Goal: Task Accomplishment & Management: Manage account settings

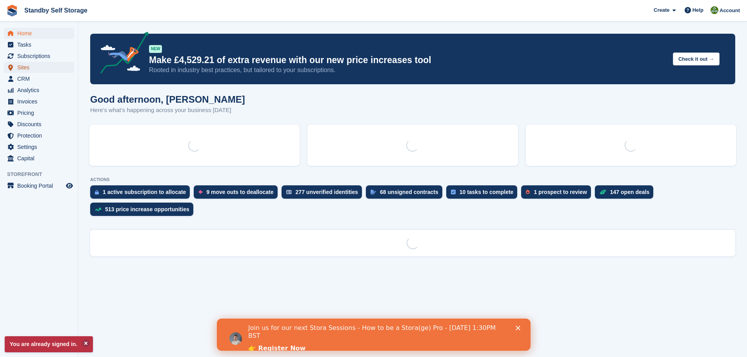
click at [23, 66] on span "Sites" at bounding box center [40, 67] width 47 height 11
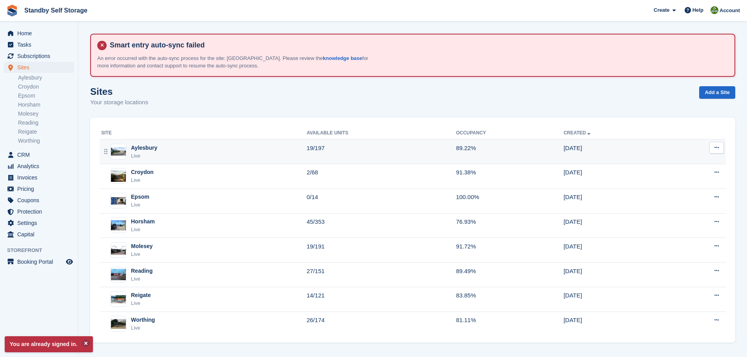
click at [316, 152] on td "19/197" at bounding box center [381, 152] width 149 height 25
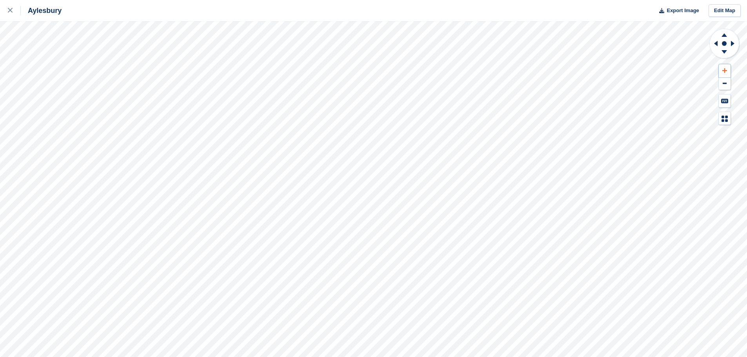
click at [724, 71] on icon at bounding box center [724, 70] width 5 height 5
click at [726, 35] on icon at bounding box center [724, 34] width 20 height 10
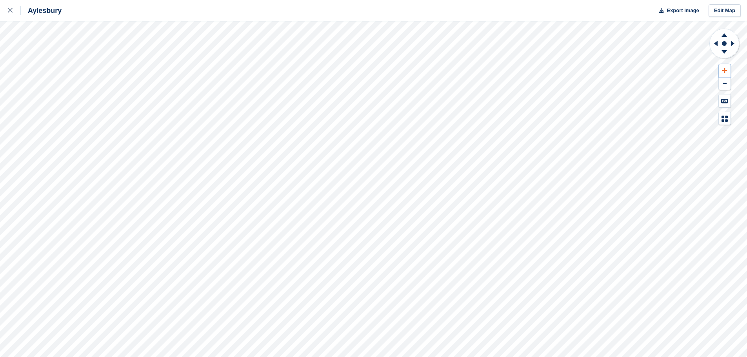
click at [727, 68] on button at bounding box center [725, 70] width 12 height 13
click at [724, 35] on icon at bounding box center [723, 35] width 5 height 4
click at [724, 67] on button at bounding box center [725, 70] width 12 height 13
click at [723, 36] on icon at bounding box center [723, 35] width 5 height 4
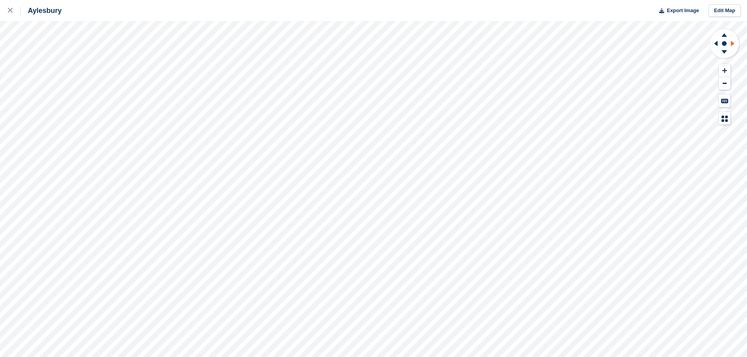
click at [732, 44] on icon at bounding box center [733, 43] width 4 height 5
click at [718, 42] on icon at bounding box center [715, 43] width 10 height 20
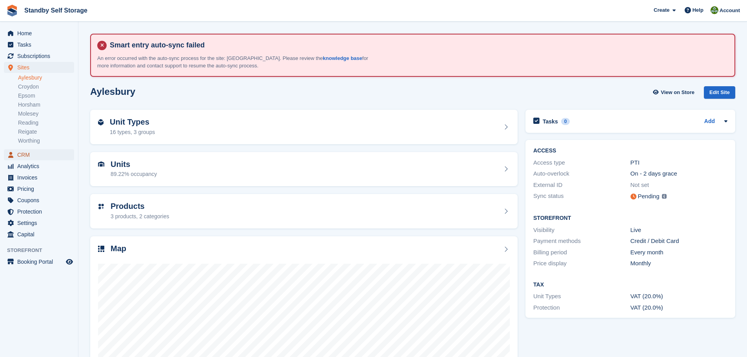
click at [25, 156] on span "CRM" at bounding box center [40, 154] width 47 height 11
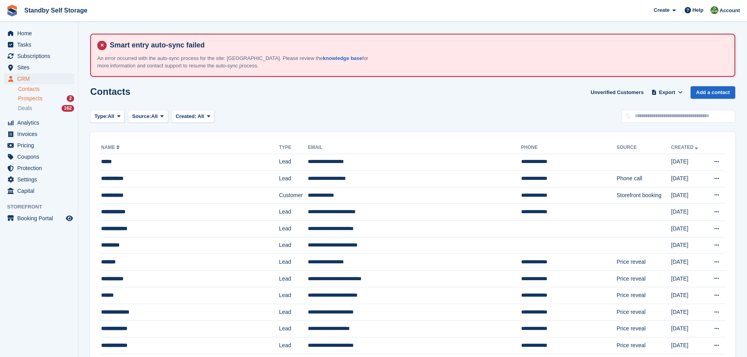
click at [31, 95] on span "Prospects" at bounding box center [30, 98] width 24 height 7
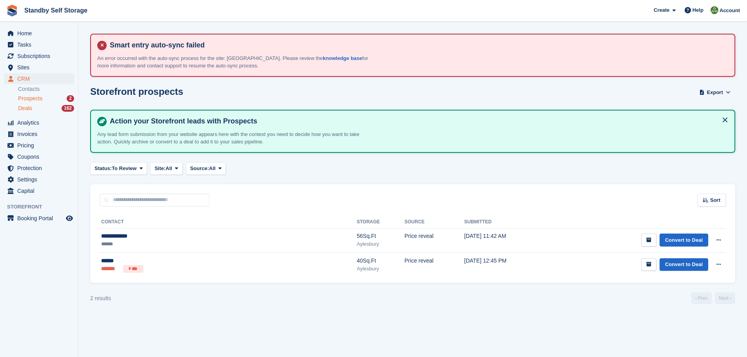
click at [27, 106] on span "Deals" at bounding box center [25, 108] width 14 height 7
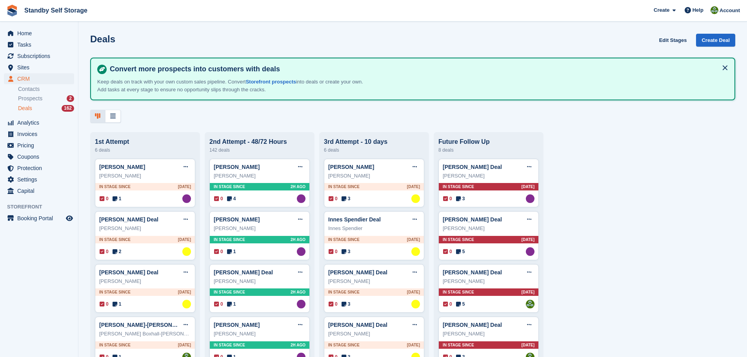
scroll to position [312, 0]
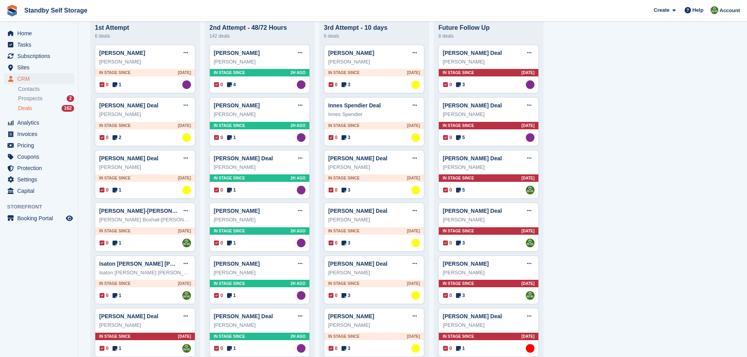
scroll to position [158, 0]
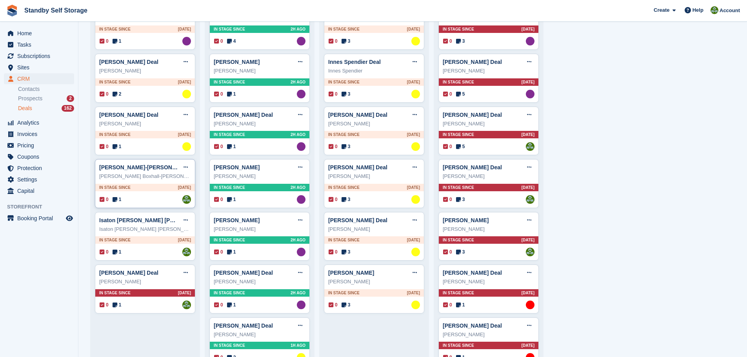
click at [157, 189] on div "In stage since 2D AGO" at bounding box center [145, 187] width 100 height 7
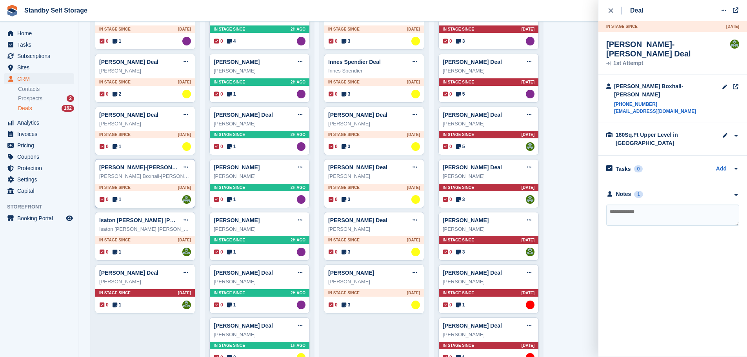
click at [157, 187] on div "In stage since 2D AGO" at bounding box center [145, 187] width 100 height 7
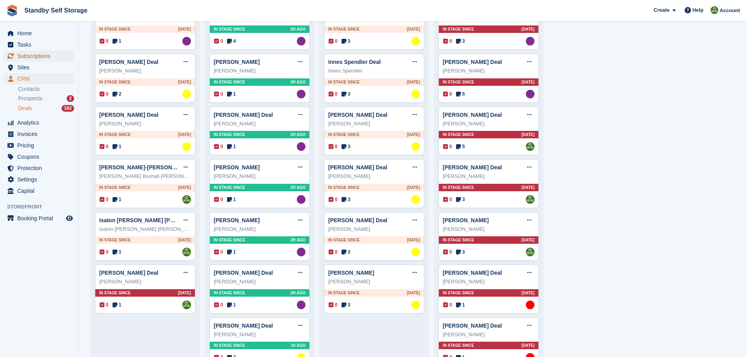
click at [22, 56] on span "Subscriptions" at bounding box center [40, 56] width 47 height 11
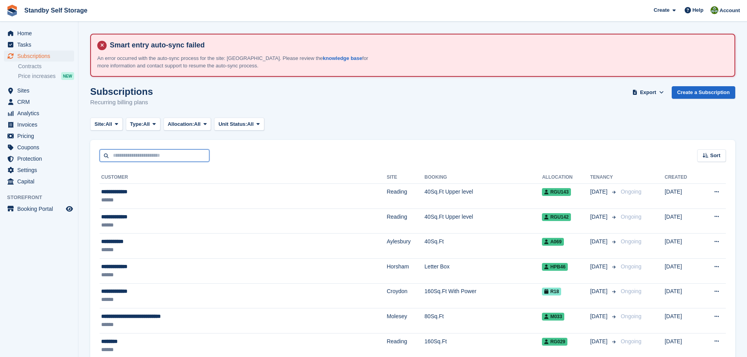
click at [118, 155] on input "text" at bounding box center [155, 155] width 110 height 13
type input "*********"
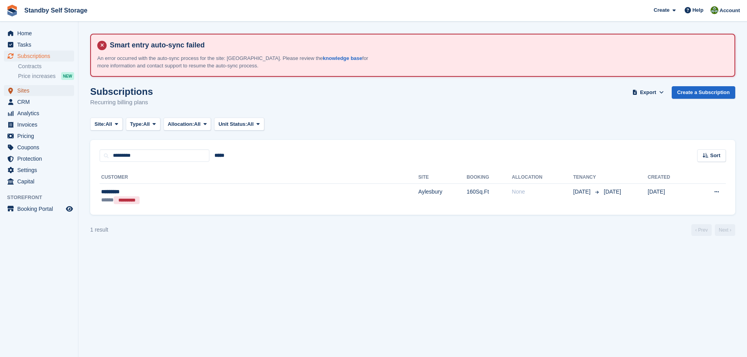
click at [20, 88] on span "Sites" at bounding box center [40, 90] width 47 height 11
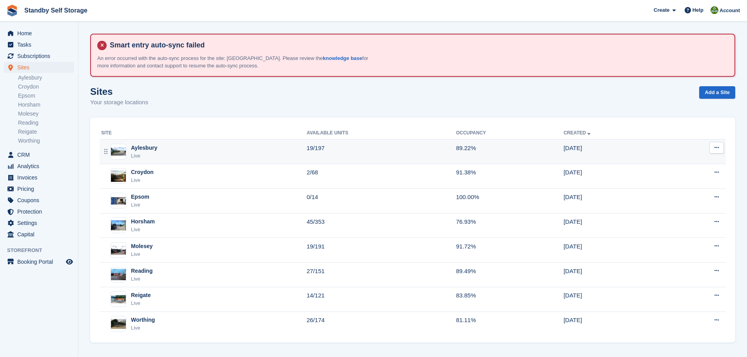
click at [316, 149] on td "19/197" at bounding box center [381, 152] width 149 height 25
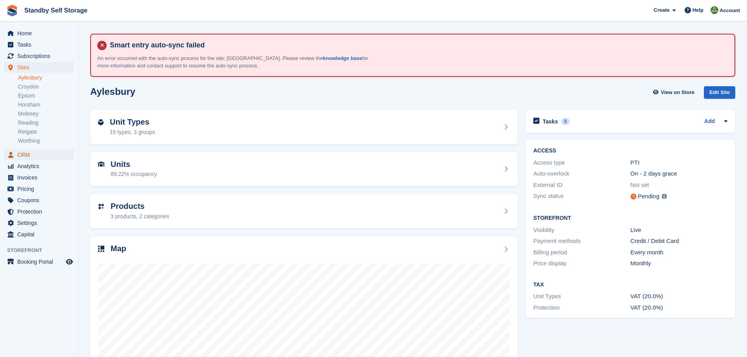
click at [20, 156] on span "CRM" at bounding box center [40, 154] width 47 height 11
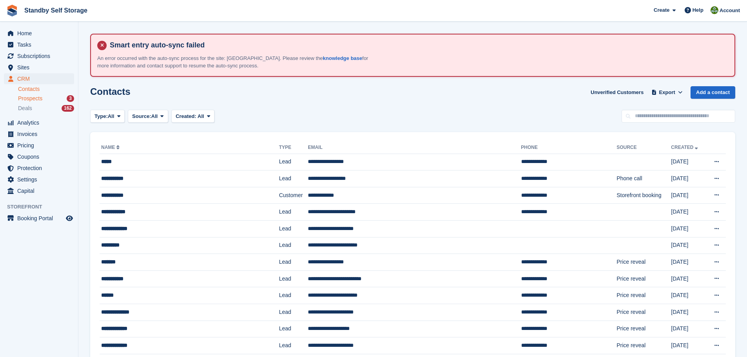
click at [31, 97] on span "Prospects" at bounding box center [30, 98] width 24 height 7
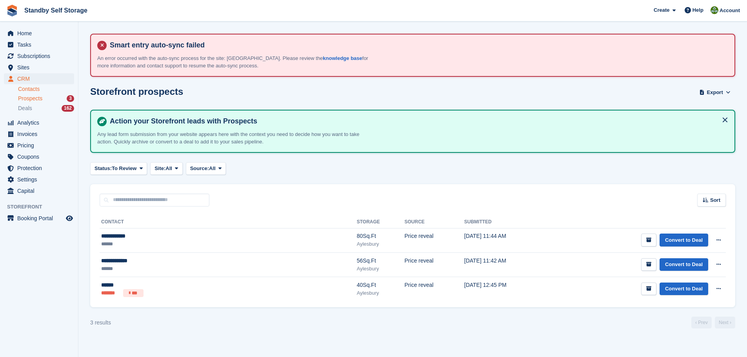
click at [27, 86] on link "Contacts" at bounding box center [46, 88] width 56 height 7
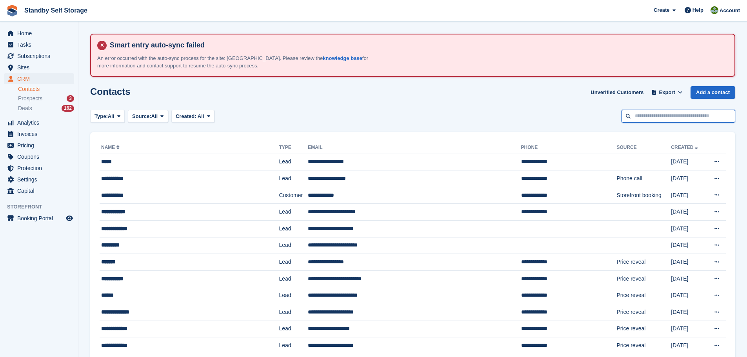
click at [667, 119] on input "text" at bounding box center [678, 116] width 114 height 13
type input "*********"
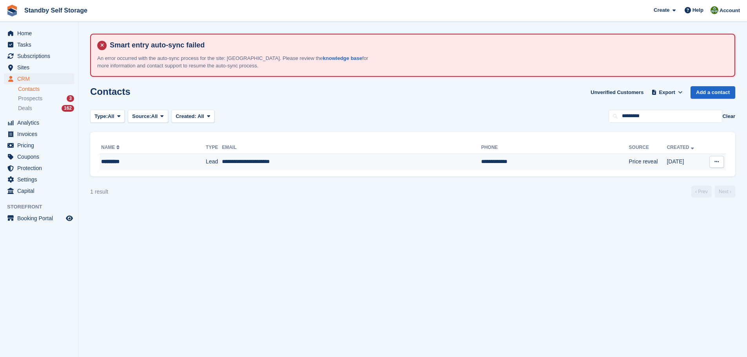
click at [512, 165] on td "**********" at bounding box center [555, 162] width 148 height 16
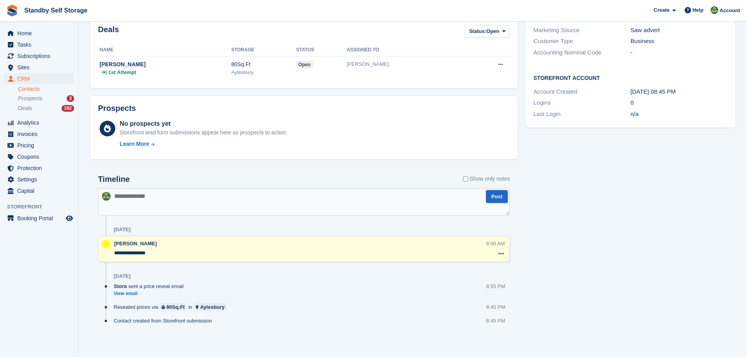
scroll to position [241, 0]
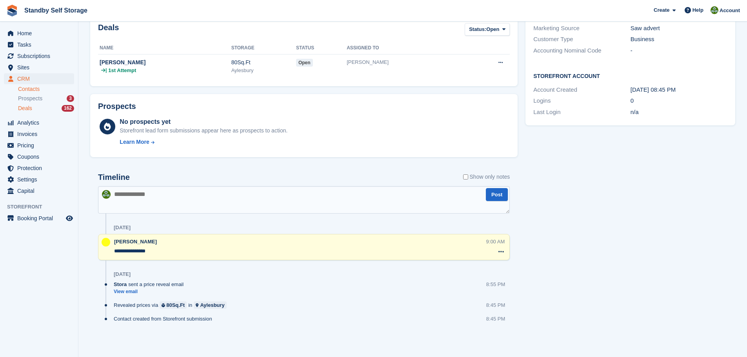
click at [26, 107] on span "Deals" at bounding box center [25, 108] width 14 height 7
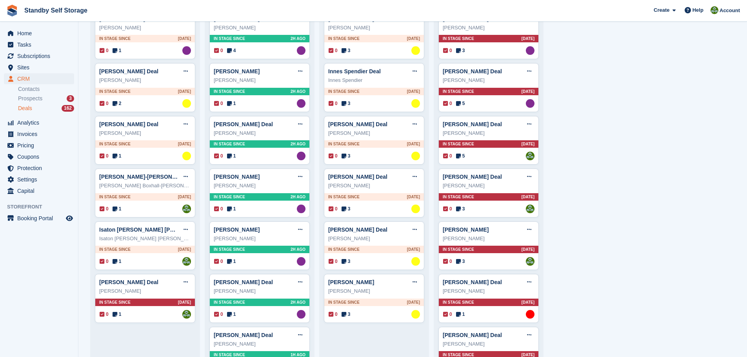
scroll to position [157, 0]
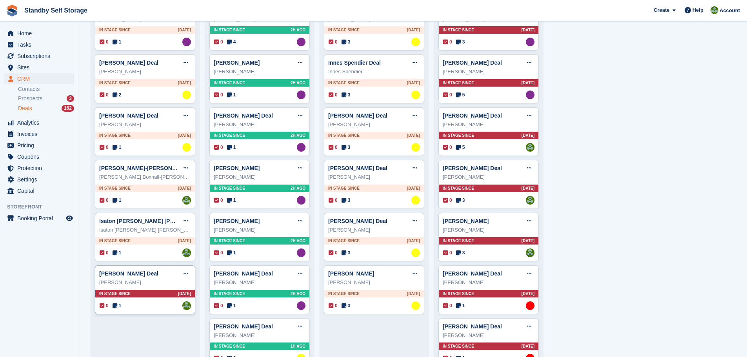
click at [142, 292] on div "In stage since 4D AGO" at bounding box center [145, 293] width 100 height 7
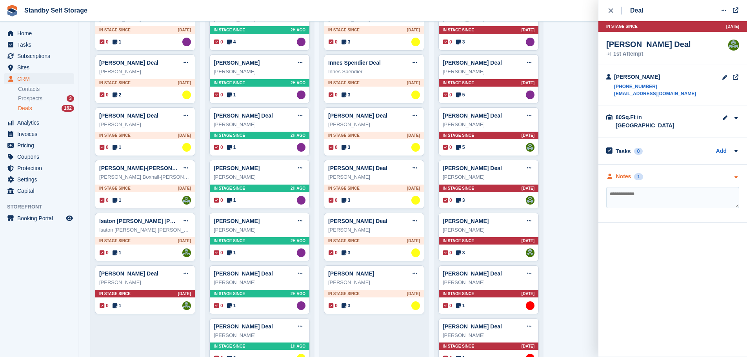
click at [634, 173] on div "1" at bounding box center [638, 176] width 9 height 7
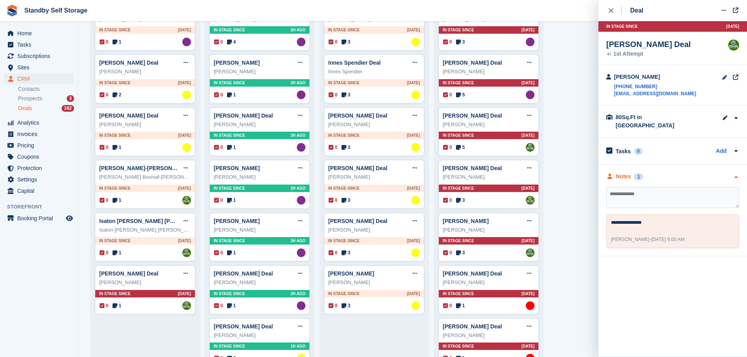
click at [634, 173] on div "1" at bounding box center [638, 176] width 9 height 7
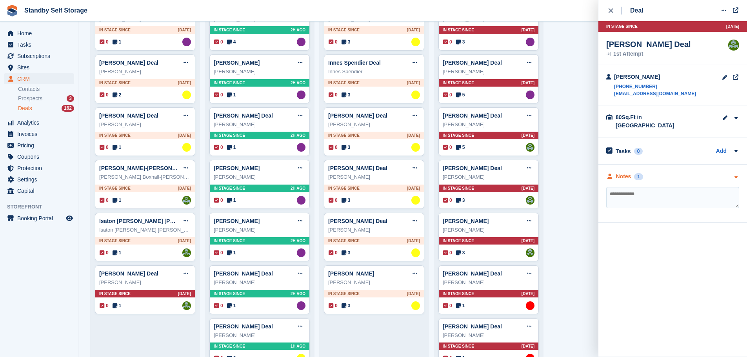
click at [637, 173] on div "1" at bounding box center [638, 176] width 9 height 7
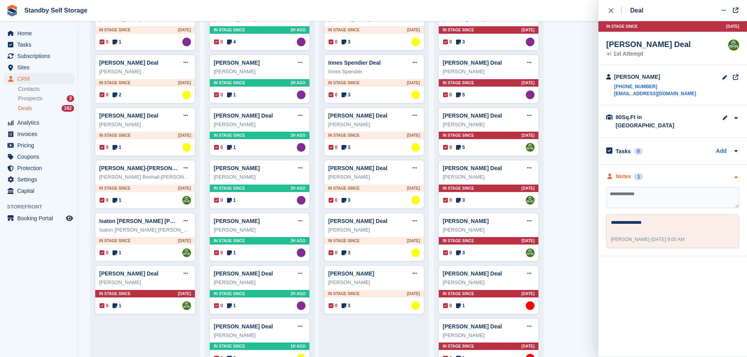
click at [637, 173] on div "1" at bounding box center [638, 176] width 9 height 7
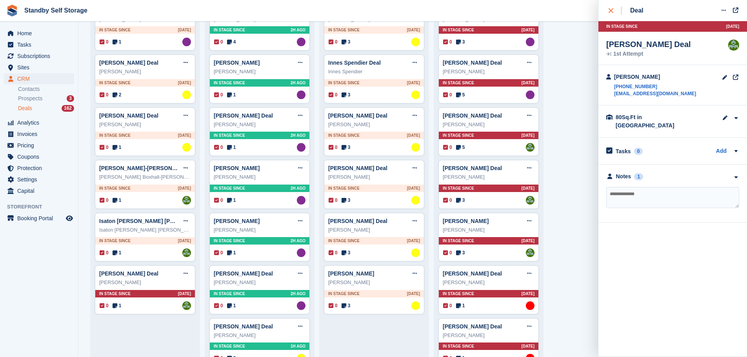
click at [609, 13] on icon "close" at bounding box center [611, 10] width 5 height 5
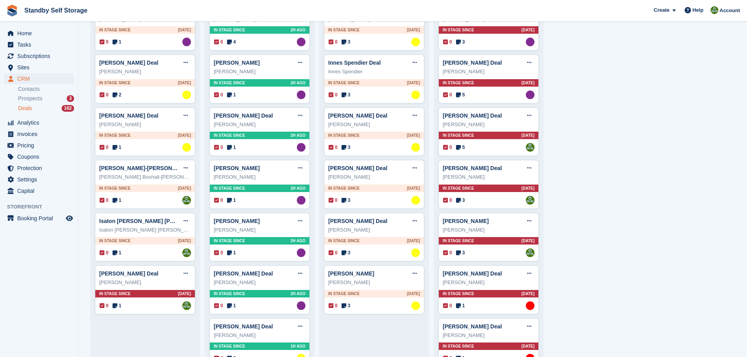
click at [25, 67] on span "Sites" at bounding box center [40, 67] width 47 height 11
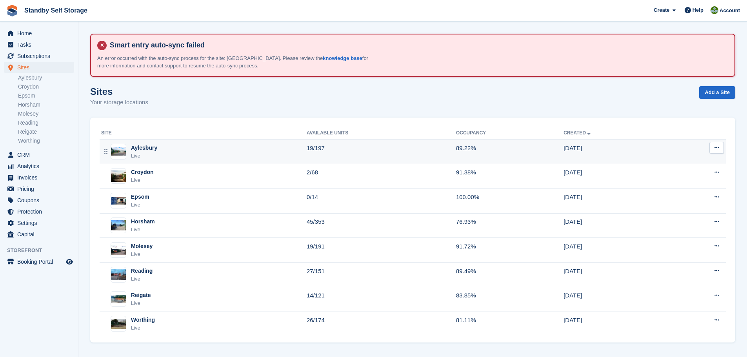
click at [431, 156] on td "19/197" at bounding box center [381, 152] width 149 height 25
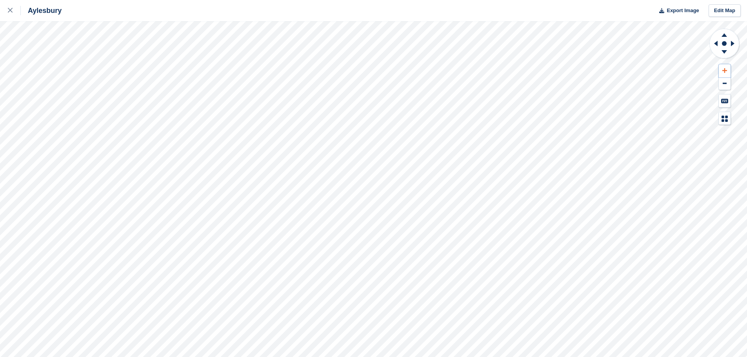
click at [720, 67] on button at bounding box center [725, 70] width 12 height 13
click at [723, 36] on icon at bounding box center [723, 35] width 5 height 4
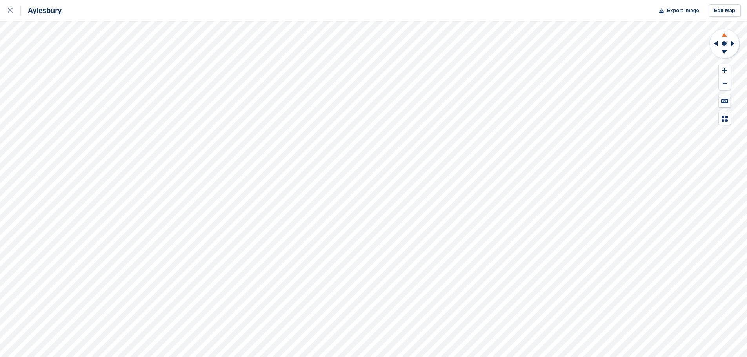
click at [723, 36] on icon at bounding box center [723, 35] width 5 height 4
click at [723, 65] on button at bounding box center [725, 70] width 12 height 13
click at [722, 36] on icon at bounding box center [724, 34] width 20 height 10
click at [731, 44] on icon at bounding box center [733, 43] width 4 height 5
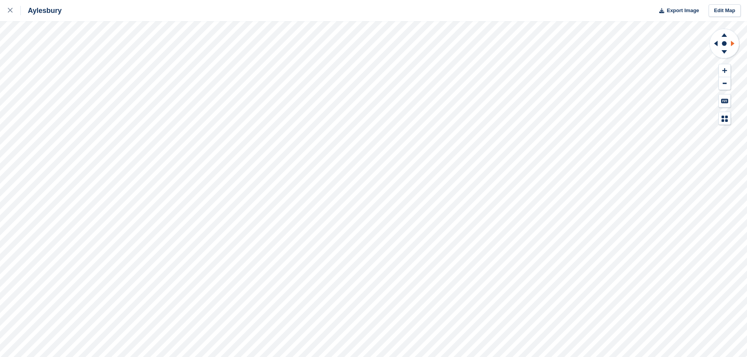
click at [731, 44] on icon at bounding box center [733, 43] width 4 height 5
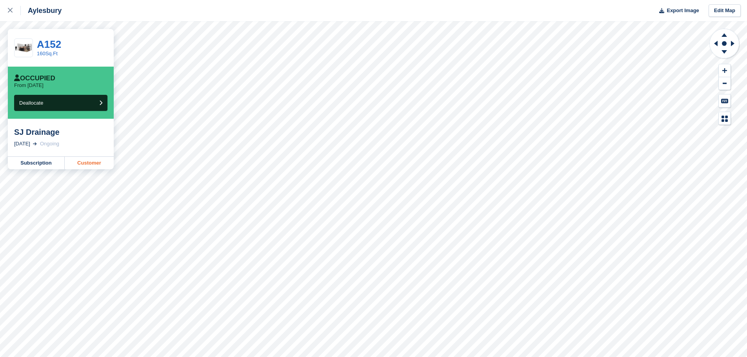
click at [81, 163] on link "Customer" at bounding box center [89, 163] width 49 height 13
click at [84, 162] on link "Customer" at bounding box center [89, 163] width 49 height 13
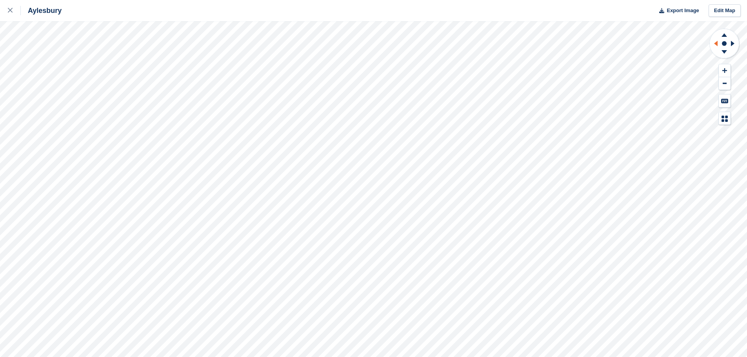
click at [716, 44] on icon at bounding box center [716, 43] width 4 height 5
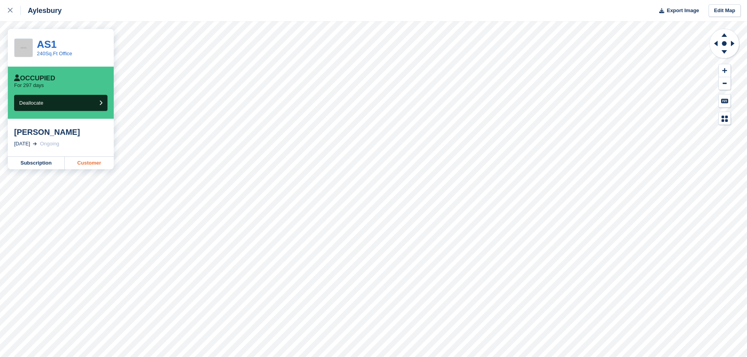
click at [84, 164] on link "Customer" at bounding box center [89, 163] width 49 height 13
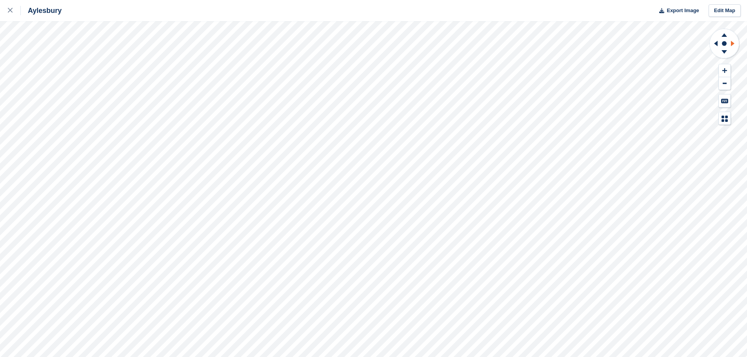
click at [733, 42] on icon at bounding box center [733, 43] width 4 height 5
click at [717, 44] on icon at bounding box center [716, 43] width 4 height 5
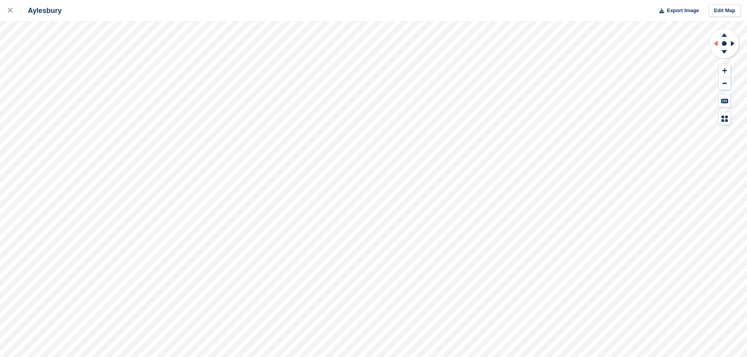
click at [715, 44] on icon at bounding box center [716, 43] width 4 height 5
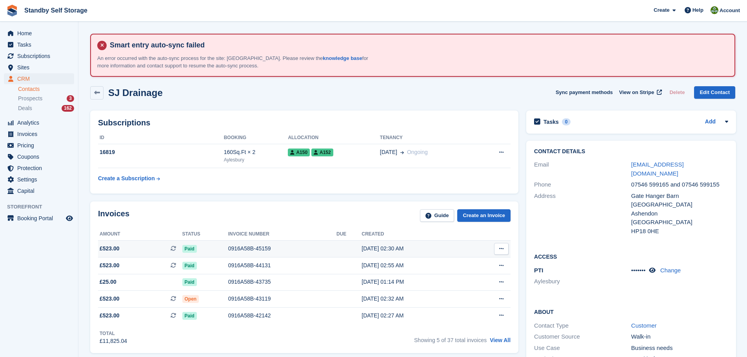
click at [246, 250] on div "0916A58B-45159" at bounding box center [282, 249] width 108 height 8
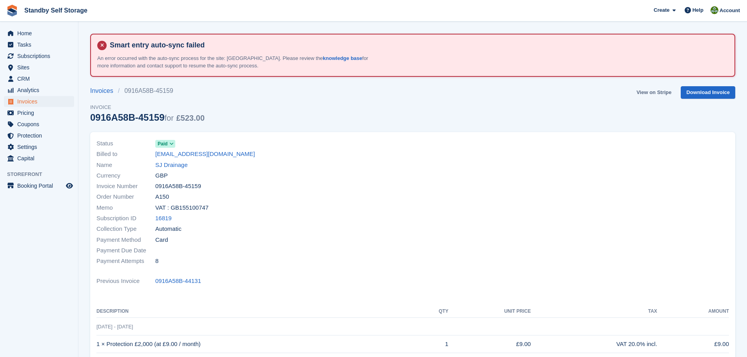
click at [656, 94] on link "View on Stripe" at bounding box center [653, 92] width 41 height 13
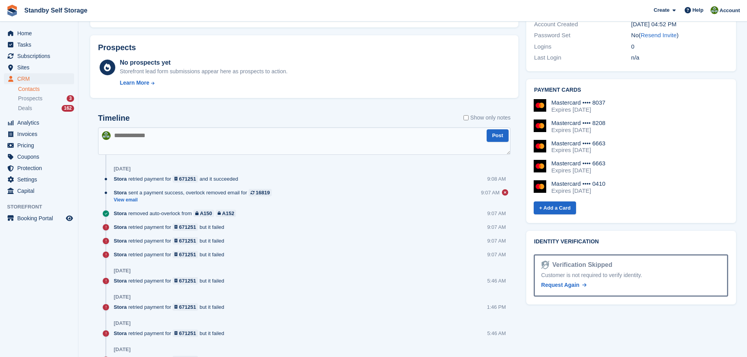
scroll to position [409, 0]
